Goal: Find specific page/section: Find specific page/section

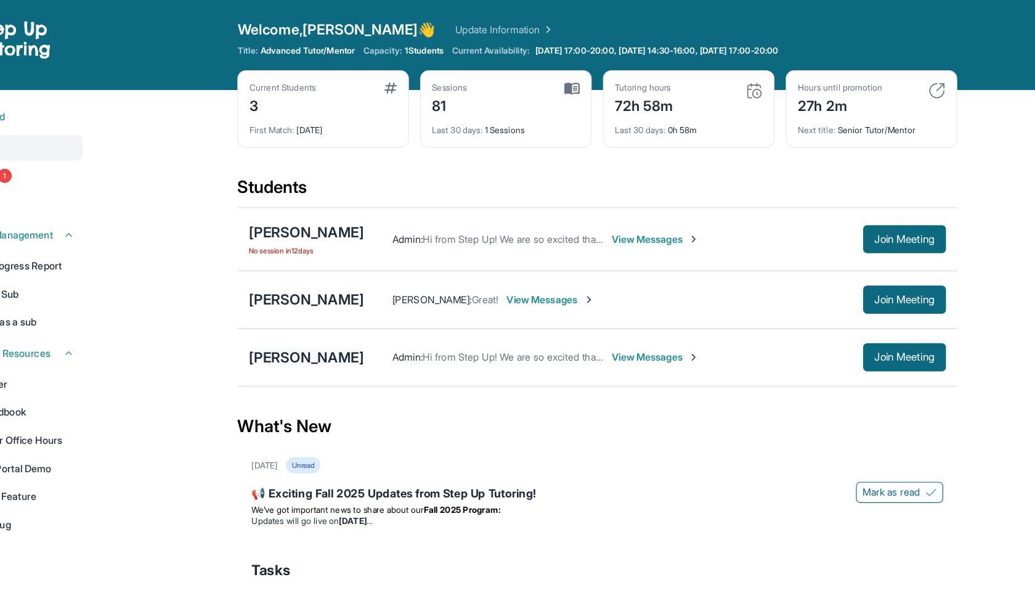
click at [336, 315] on div "[PERSON_NAME]" at bounding box center [341, 312] width 101 height 17
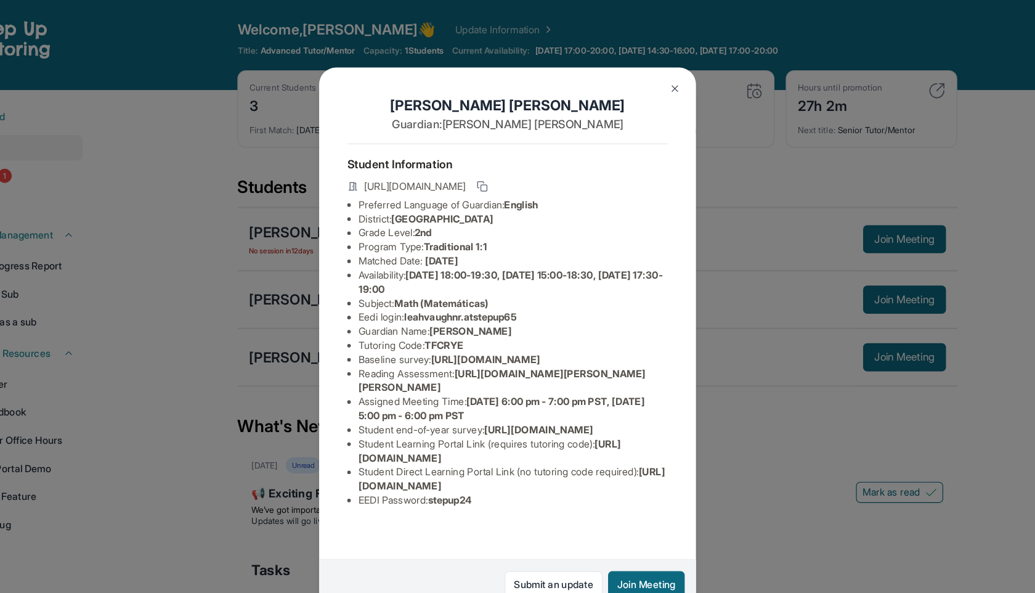
scroll to position [68, 0]
drag, startPoint x: 472, startPoint y: 172, endPoint x: 526, endPoint y: 172, distance: 54.2
click at [526, 235] on span "Monday 18:00-19:30, Wednesday 15:00-18:30, Thursday 17:30-19:00" at bounding box center [520, 246] width 267 height 23
drag, startPoint x: 429, startPoint y: 185, endPoint x: 495, endPoint y: 185, distance: 65.3
click at [495, 235] on li "Availability: Monday 18:00-19:30, Wednesday 15:00-18:30, Thursday 17:30-19:00" at bounding box center [522, 247] width 271 height 25
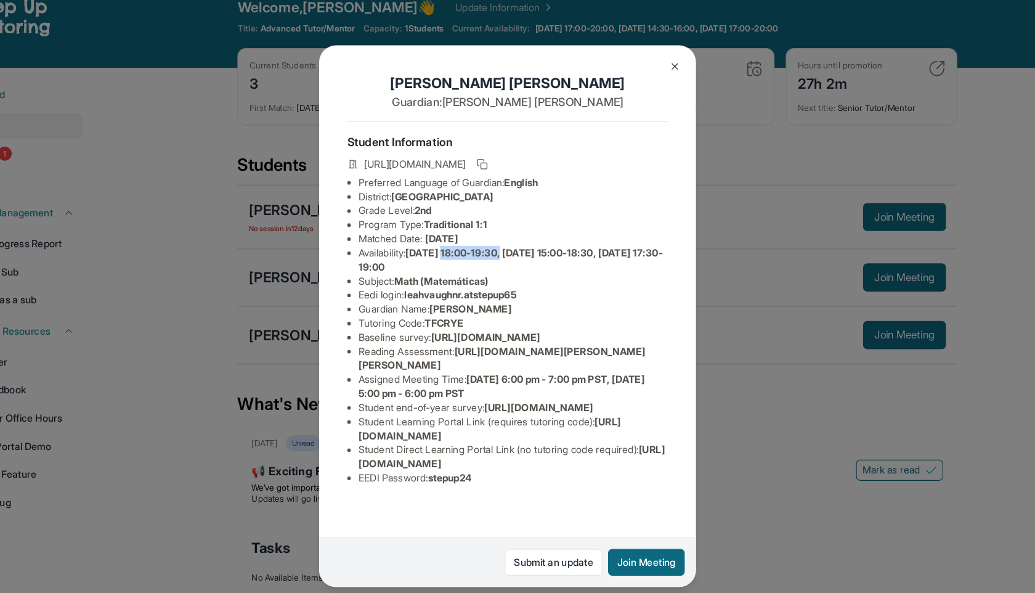
drag, startPoint x: 435, startPoint y: 173, endPoint x: 487, endPoint y: 182, distance: 51.8
click at [487, 235] on li "Availability: Monday 18:00-19:30, Wednesday 15:00-18:30, Thursday 17:30-19:00" at bounding box center [522, 247] width 271 height 25
copy span "Monday 18:00-19:30, Wednesday 15:00-18:30, Thursday 17:30-19:00"
click at [668, 76] on img at bounding box center [664, 78] width 10 height 10
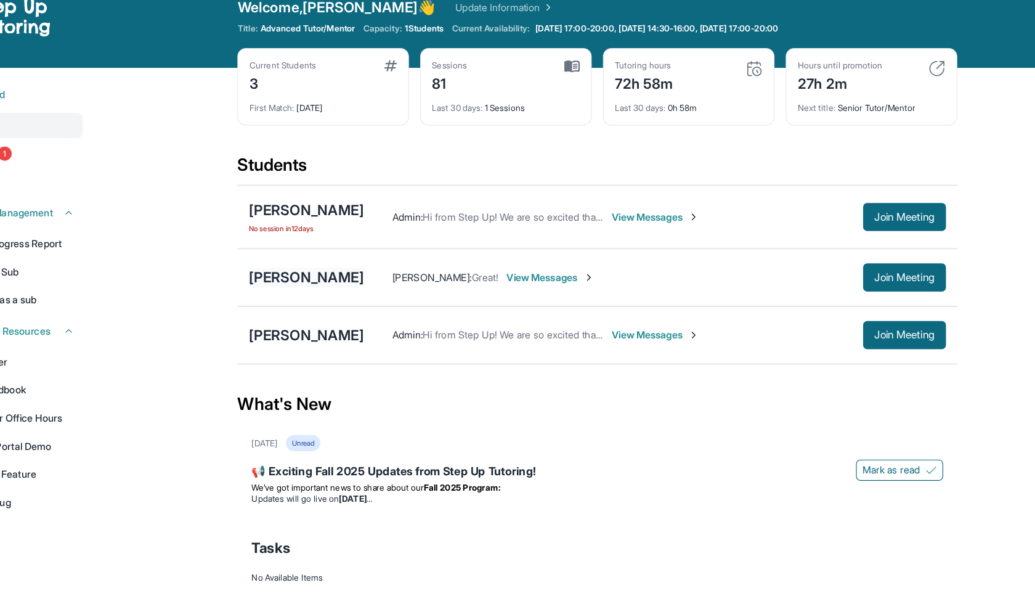
click at [370, 261] on div "AKHILLEUS CANNOVA" at bounding box center [341, 262] width 101 height 17
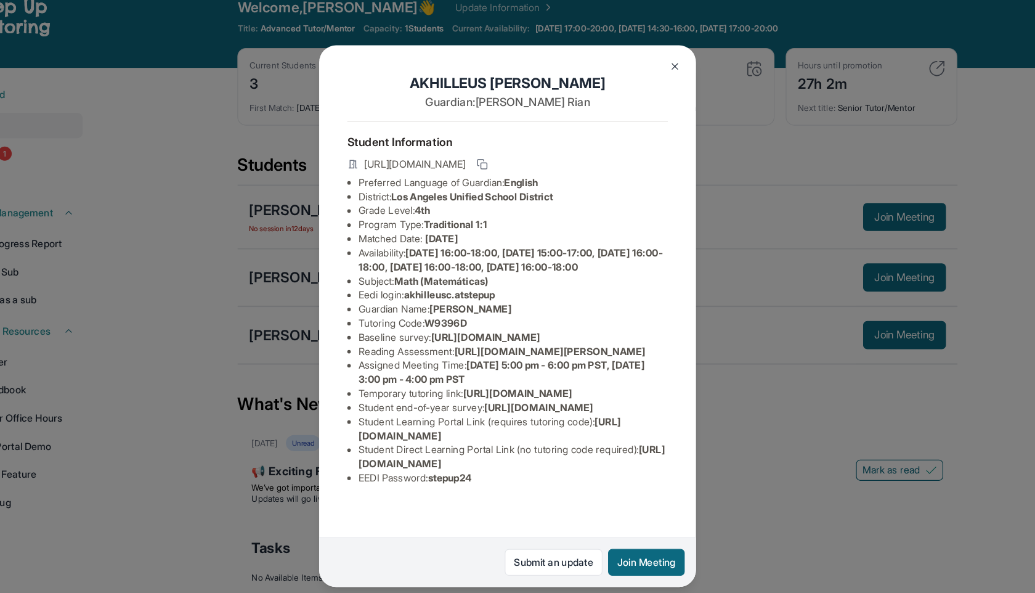
scroll to position [0, 0]
click at [665, 83] on button at bounding box center [664, 77] width 25 height 25
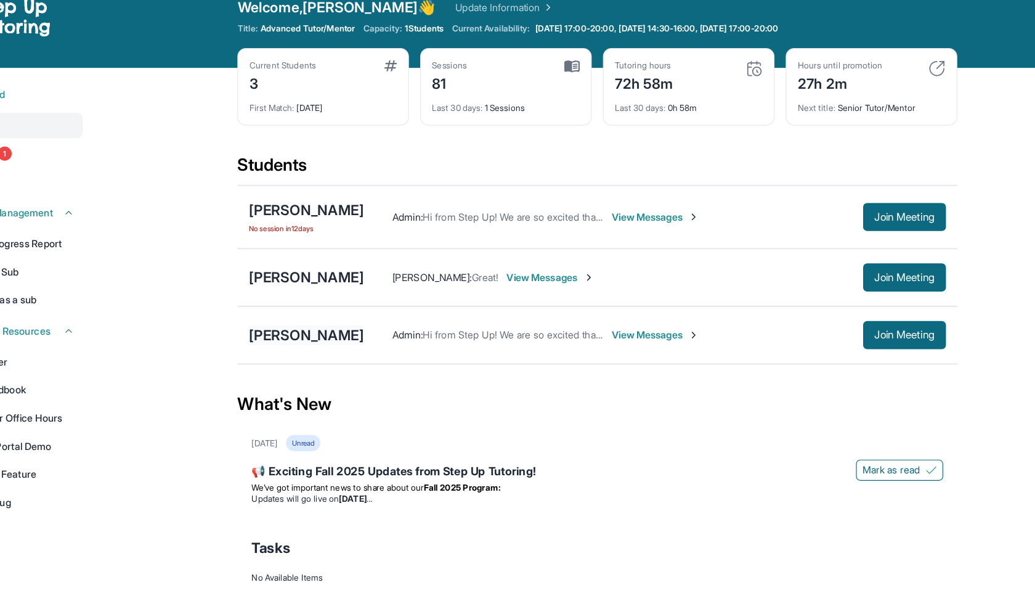
click at [339, 321] on div "[PERSON_NAME]" at bounding box center [341, 312] width 101 height 17
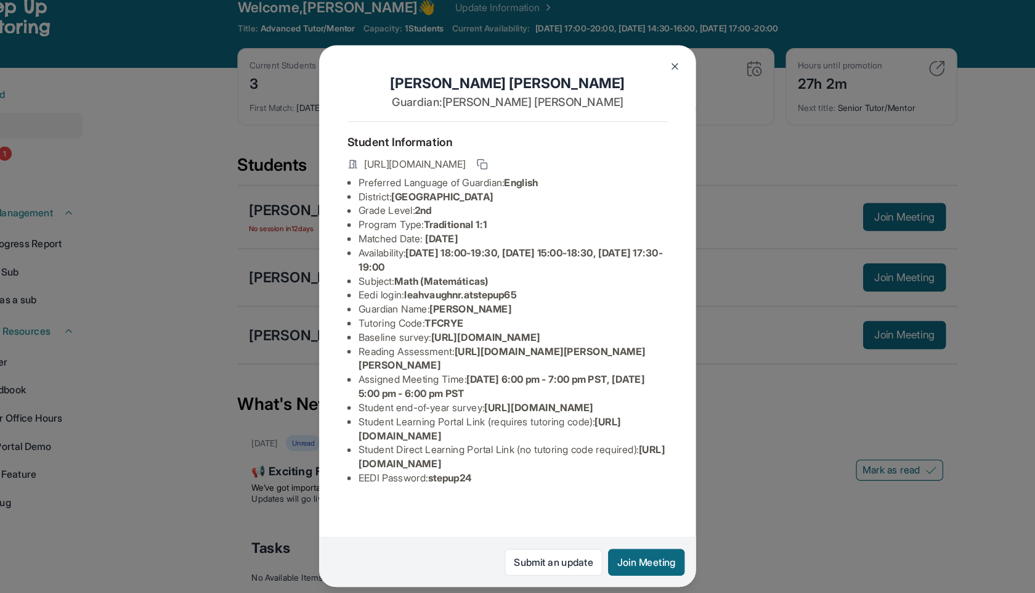
drag, startPoint x: 435, startPoint y: 241, endPoint x: 490, endPoint y: 255, distance: 57.2
click at [490, 255] on li "Availability: Monday 18:00-19:30, Wednesday 15:00-18:30, Thursday 17:30-19:00" at bounding box center [522, 247] width 271 height 25
copy span "Monday 18:00-19:30, Wednesday 15:00-18:30, Thursday 17:30-19:00"
